Goal: Complete application form

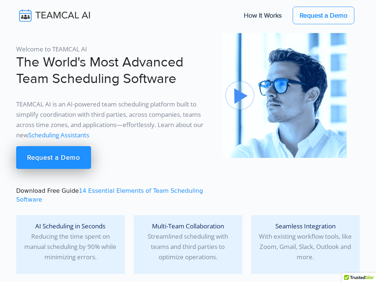
click at [60, 15] on img at bounding box center [59, 15] width 87 height 15
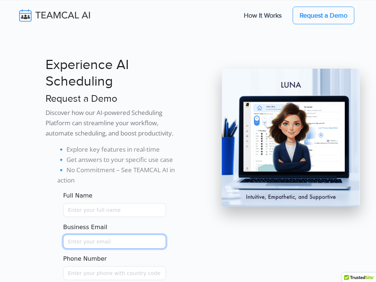
click at [114, 241] on input "Business Email" at bounding box center [114, 242] width 103 height 14
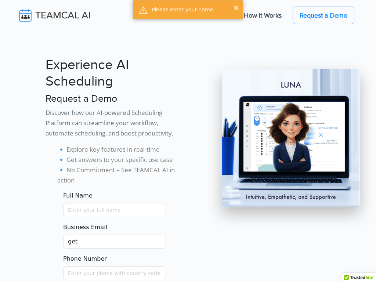
click at [114, 241] on input "get" at bounding box center [114, 242] width 103 height 14
click at [114, 261] on div "Phone Number" at bounding box center [114, 267] width 103 height 26
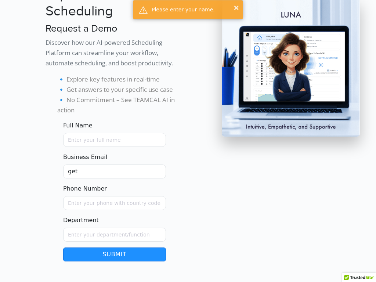
click at [114, 171] on input "get" at bounding box center [114, 171] width 103 height 14
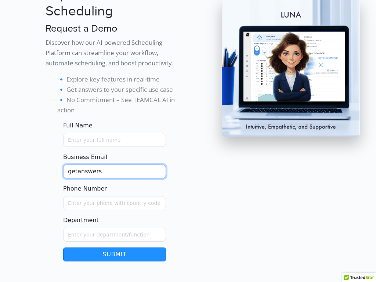
type input "getanswers"
click at [63, 247] on button "Submit" at bounding box center [114, 254] width 103 height 14
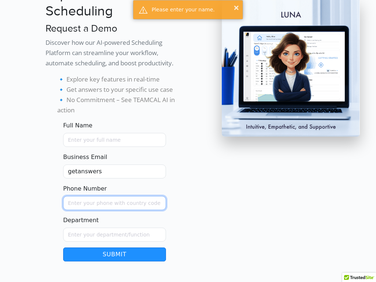
click at [114, 203] on input "Phone Number" at bounding box center [114, 203] width 103 height 14
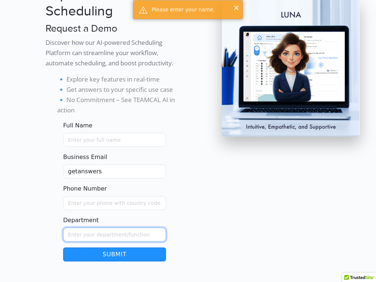
click at [114, 234] on input "Department" at bounding box center [114, 235] width 103 height 14
type input "experience"
click at [63, 247] on button "Submit" at bounding box center [114, 254] width 103 height 14
click at [114, 234] on input "experience" at bounding box center [114, 235] width 103 height 14
click at [114, 228] on input "experience" at bounding box center [114, 235] width 103 height 14
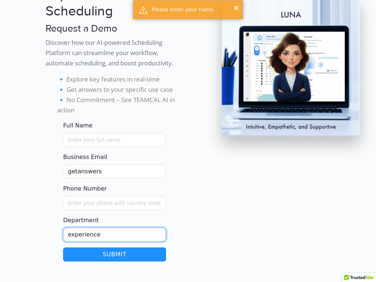
scroll to position [83, 0]
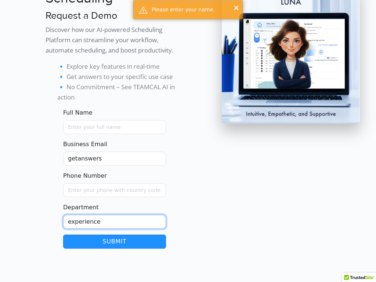
click at [114, 221] on input "experience" at bounding box center [114, 222] width 103 height 14
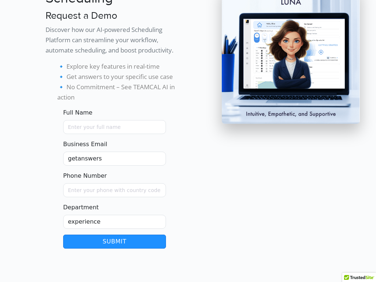
click at [290, 55] on img at bounding box center [291, 55] width 138 height 138
click at [114, 190] on input "Phone Number" at bounding box center [114, 190] width 103 height 14
click at [114, 158] on input "getanswers" at bounding box center [114, 159] width 103 height 14
click at [290, 55] on img at bounding box center [291, 55] width 138 height 138
click at [114, 190] on input "Phone Number" at bounding box center [114, 190] width 103 height 14
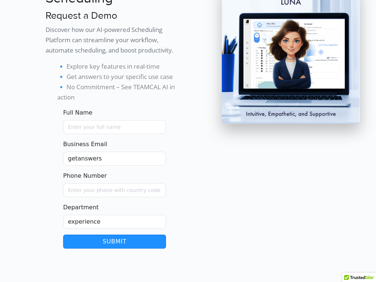
click at [114, 127] on input "Full Name" at bounding box center [114, 127] width 103 height 14
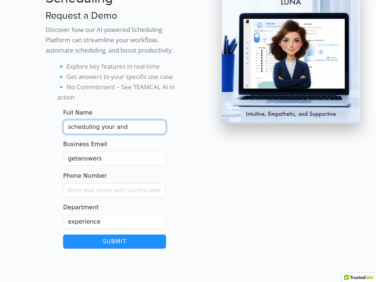
type input "scheduling your and"
click at [114, 241] on button "Submit" at bounding box center [114, 242] width 103 height 14
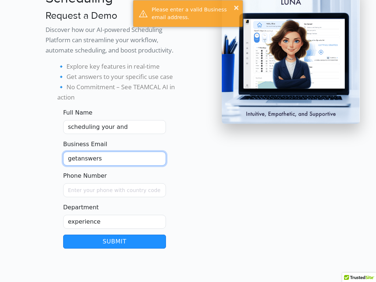
click at [114, 158] on input "getanswers" at bounding box center [114, 159] width 103 height 14
